Goal: Information Seeking & Learning: Learn about a topic

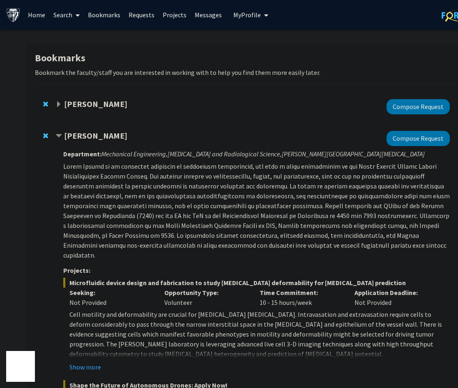
scroll to position [106, 0]
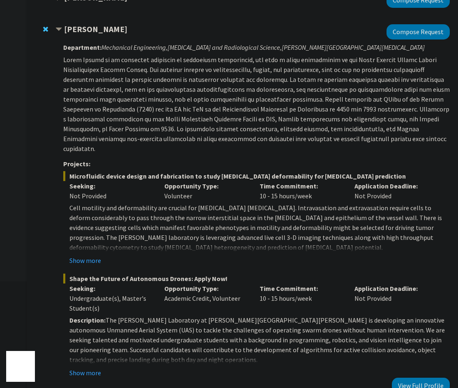
click at [387, 206] on p "Cell motility and deformability are crucial for [MEDICAL_DATA] [MEDICAL_DATA]. …" at bounding box center [259, 227] width 381 height 49
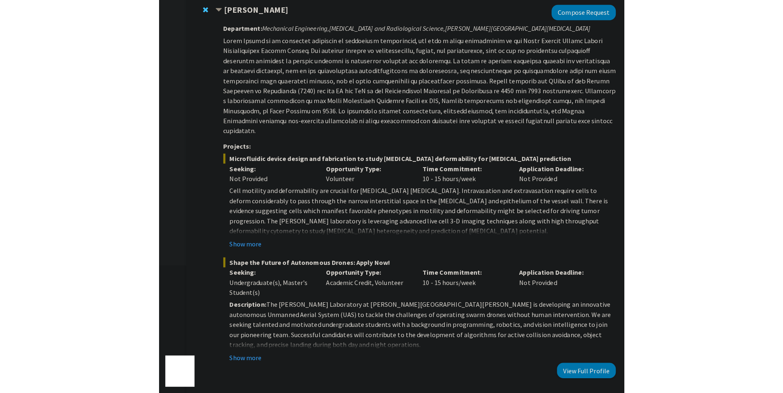
scroll to position [161, 0]
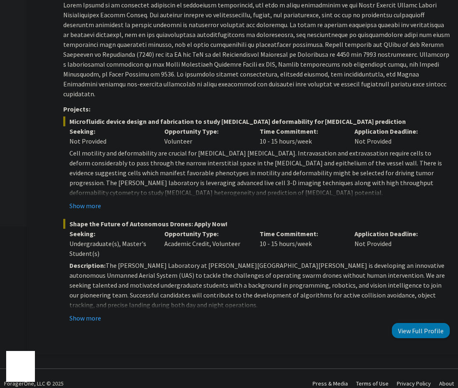
drag, startPoint x: 88, startPoint y: 309, endPoint x: 93, endPoint y: 297, distance: 12.9
click at [89, 313] on button "Show more" at bounding box center [85, 318] width 32 height 10
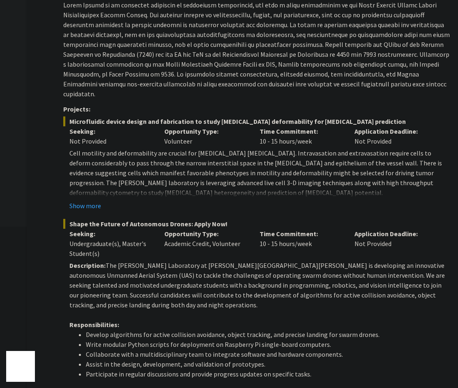
click at [95, 219] on span "Shape the Future of Autonomous Drones: Apply Now!" at bounding box center [256, 224] width 387 height 10
copy span "Shape the Future of Autonomous Drones: Apply Now!"
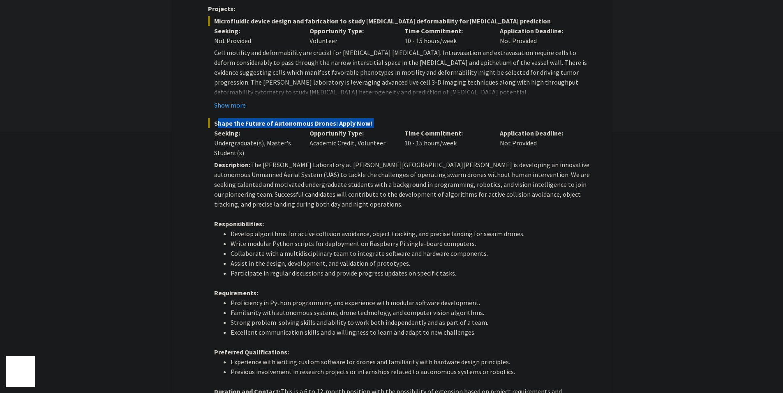
scroll to position [271, 0]
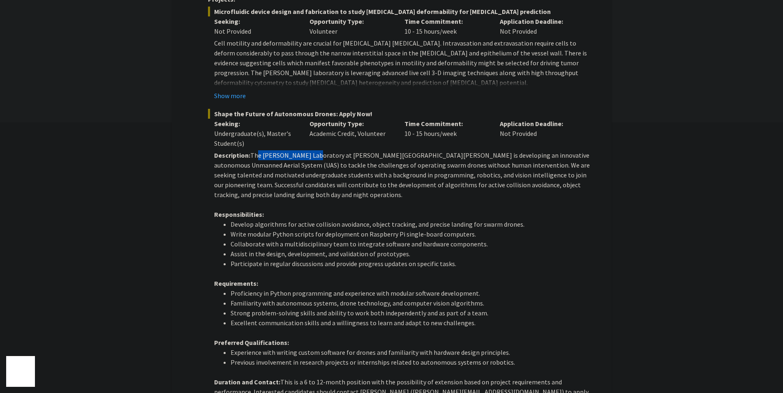
drag, startPoint x: 258, startPoint y: 145, endPoint x: 316, endPoint y: 146, distance: 57.5
click at [316, 150] on p "Description: The [PERSON_NAME] Laboratory at [PERSON_NAME][GEOGRAPHIC_DATA][PER…" at bounding box center [404, 174] width 381 height 49
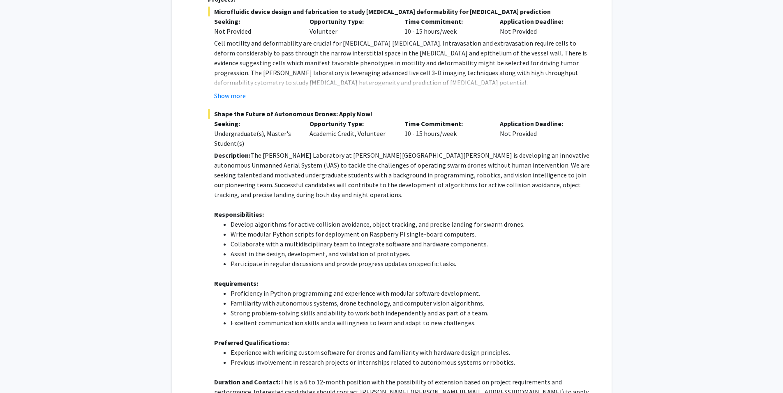
click at [390, 125] on div "Opportunity Type: Academic Credit, Volunteer" at bounding box center [350, 134] width 95 height 30
click at [229, 91] on button "Show more" at bounding box center [230, 96] width 32 height 10
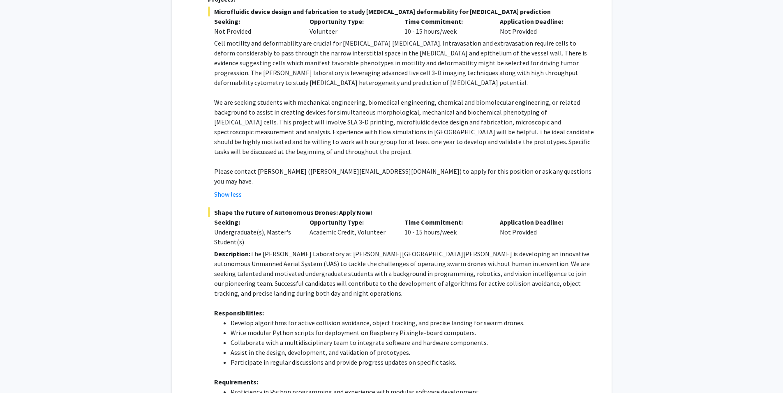
click at [272, 102] on p "We are seeking students with mechanical engineering, biomedical engineering, ch…" at bounding box center [404, 126] width 381 height 59
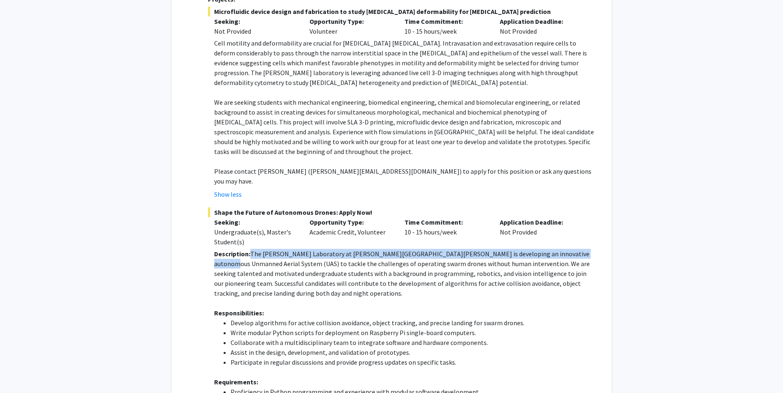
drag, startPoint x: 252, startPoint y: 235, endPoint x: 576, endPoint y: 236, distance: 324.3
click at [458, 249] on p "Description: The [PERSON_NAME] Laboratory at [PERSON_NAME][GEOGRAPHIC_DATA][PER…" at bounding box center [404, 273] width 381 height 49
copy p "The [PERSON_NAME] Laboratory at [PERSON_NAME][GEOGRAPHIC_DATA][PERSON_NAME] is …"
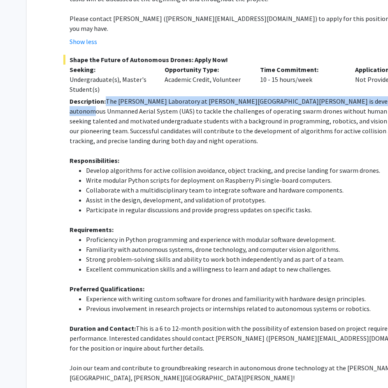
scroll to position [435, 0]
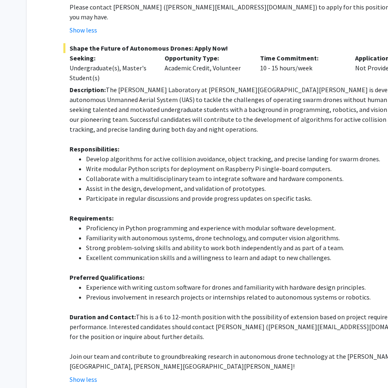
click at [244, 106] on p "Description: The [PERSON_NAME] Laboratory at [PERSON_NAME][GEOGRAPHIC_DATA][PER…" at bounding box center [259, 109] width 381 height 49
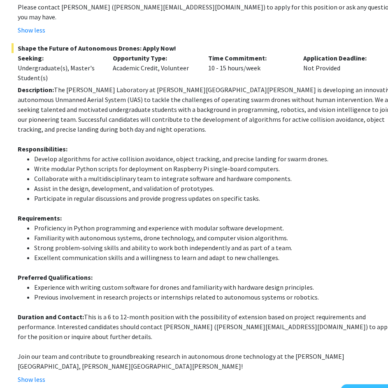
scroll to position [435, 55]
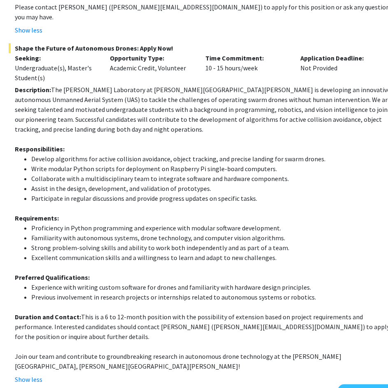
click at [260, 85] on p "Description: The [PERSON_NAME] Laboratory at [PERSON_NAME][GEOGRAPHIC_DATA][PER…" at bounding box center [205, 109] width 381 height 49
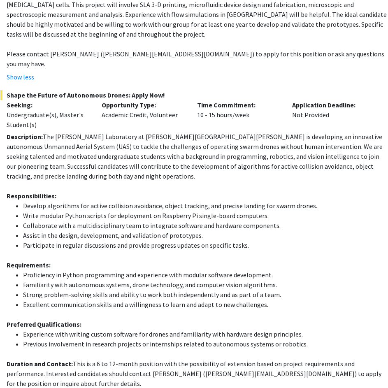
scroll to position [367, 63]
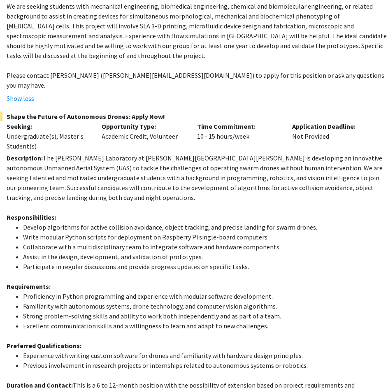
click at [215, 261] on li "Participate in regular discussions and provide progress updates on specific tas…" at bounding box center [205, 266] width 364 height 10
drag, startPoint x: 108, startPoint y: 118, endPoint x: 181, endPoint y: 116, distance: 73.6
click at [181, 121] on div "Opportunity Type: Academic Credit, Volunteer" at bounding box center [142, 136] width 95 height 30
copy div "Academic Credit, Volunteer"
click at [125, 121] on p "Opportunity Type:" at bounding box center [143, 126] width 83 height 10
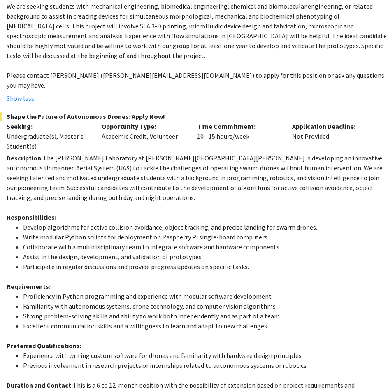
click at [159, 121] on div "Opportunity Type: Academic Credit, Volunteer" at bounding box center [142, 136] width 95 height 30
drag, startPoint x: 100, startPoint y: 118, endPoint x: 147, endPoint y: 117, distance: 46.9
click at [147, 121] on div "Opportunity Type: Academic Credit, Volunteer" at bounding box center [142, 136] width 95 height 30
copy div "Academic Credit"
click at [106, 153] on p "Description: The [PERSON_NAME] Laboratory at [PERSON_NAME][GEOGRAPHIC_DATA][PER…" at bounding box center [197, 177] width 381 height 49
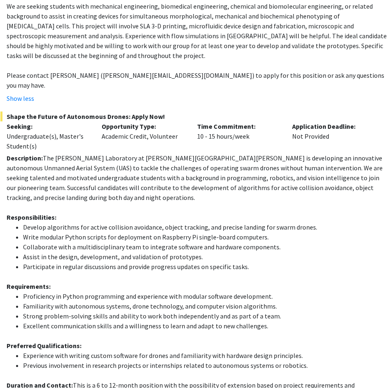
click at [83, 153] on p "Description: The [PERSON_NAME] Laboratory at [PERSON_NAME][GEOGRAPHIC_DATA][PER…" at bounding box center [197, 177] width 381 height 49
drag, startPoint x: 54, startPoint y: 139, endPoint x: 111, endPoint y: 139, distance: 56.7
click at [111, 153] on p "Description: The [PERSON_NAME] Laboratory at [PERSON_NAME][GEOGRAPHIC_DATA][PER…" at bounding box center [197, 177] width 381 height 49
copy p "[PERSON_NAME] Laboratory"
click at [81, 232] on li "Write modular Python scripts for deployment on Raspberry Pi single-board comput…" at bounding box center [205, 237] width 364 height 10
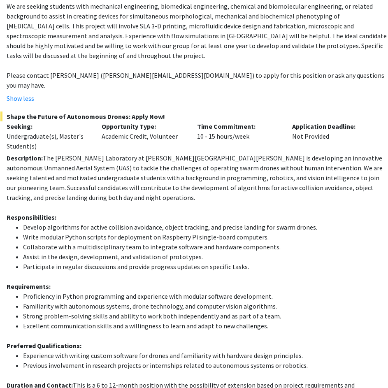
click at [109, 252] on li "Assist in the design, development, and validation of prototypes." at bounding box center [205, 257] width 364 height 10
click at [176, 281] on p "Requirements:" at bounding box center [197, 286] width 381 height 10
click at [95, 153] on p "Description: The [PERSON_NAME] Laboratory at [PERSON_NAME][GEOGRAPHIC_DATA][PER…" at bounding box center [197, 177] width 381 height 49
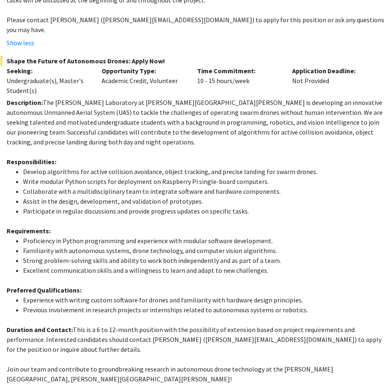
scroll to position [477, 63]
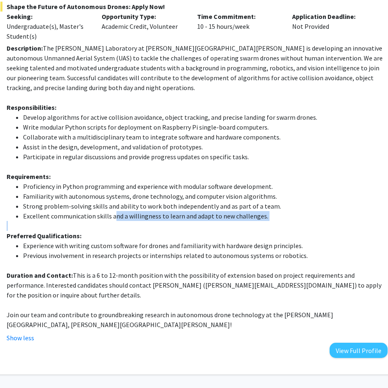
click at [113, 201] on div "Description: The [PERSON_NAME] Laboratory at [PERSON_NAME][GEOGRAPHIC_DATA][PER…" at bounding box center [197, 186] width 381 height 286
drag, startPoint x: 71, startPoint y: 183, endPoint x: 69, endPoint y: 173, distance: 10.5
click at [72, 181] on ul "Proficiency in Python programming and experience with modular software developm…" at bounding box center [197, 200] width 381 height 39
click at [110, 309] on p "Join our team and contribute to groundbreaking research in autonomous drone tec…" at bounding box center [197, 319] width 381 height 20
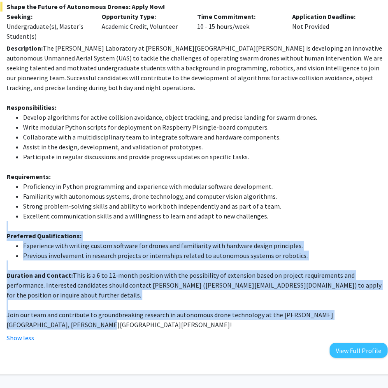
drag, startPoint x: 106, startPoint y: 294, endPoint x: 53, endPoint y: 204, distance: 104.0
click at [56, 199] on div "Description: The [PERSON_NAME] Laboratory at [PERSON_NAME][GEOGRAPHIC_DATA][PER…" at bounding box center [197, 186] width 381 height 286
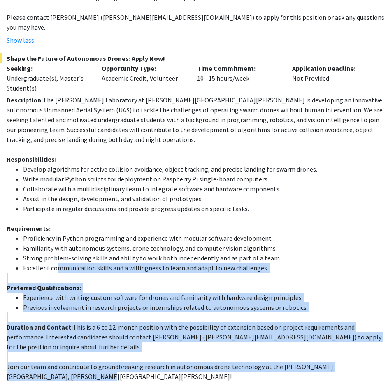
scroll to position [203, 63]
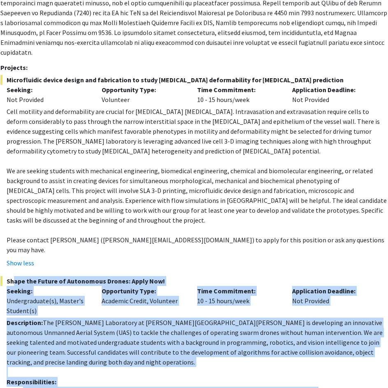
click at [9, 276] on span "Shape the Future of Autonomous Drones: Apply Now!" at bounding box center [193, 281] width 387 height 10
copy div "Shape the Future of Autonomous Drones: Apply Now! Seeking: Undergraduate(s), Ma…"
